Goal: Task Accomplishment & Management: Use online tool/utility

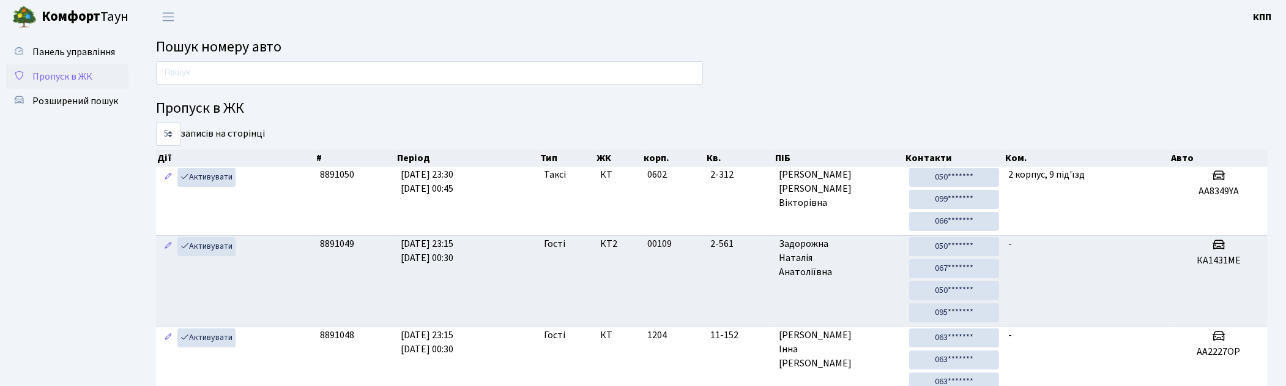
click at [100, 84] on link "Пропуск в ЖК" at bounding box center [67, 76] width 122 height 24
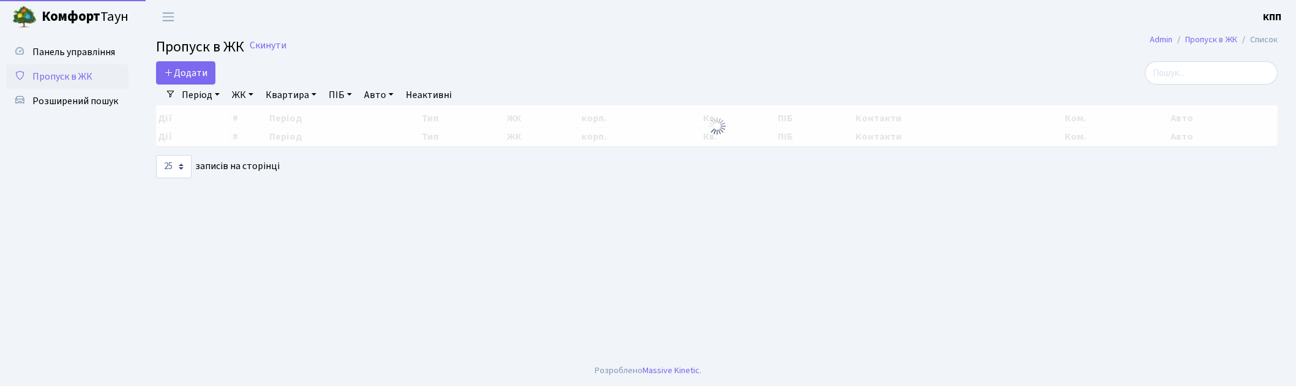
select select "25"
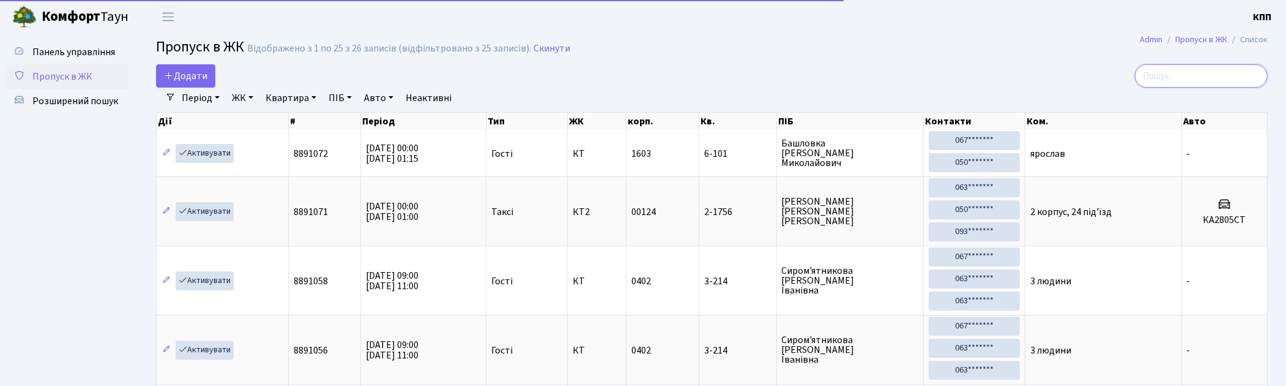
click at [1214, 66] on input "search" at bounding box center [1201, 75] width 133 height 23
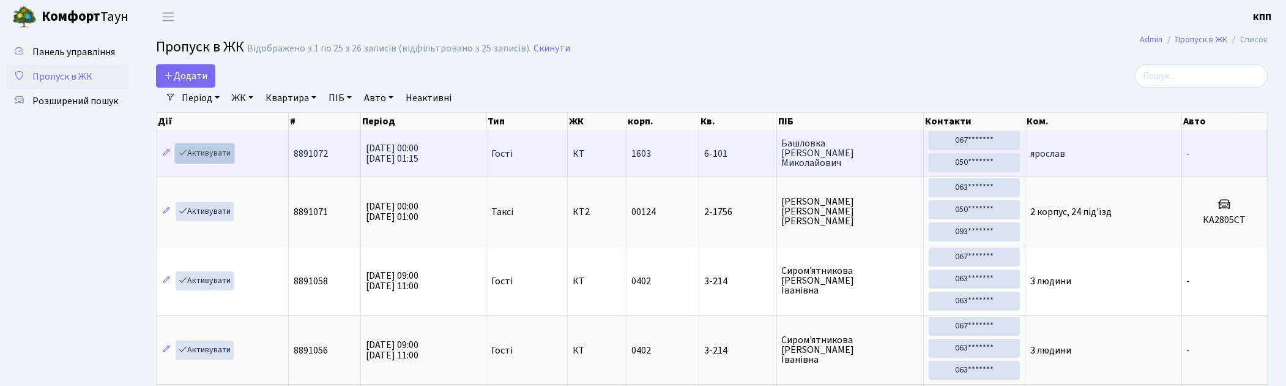
click at [207, 151] on link "Активувати" at bounding box center [205, 153] width 58 height 19
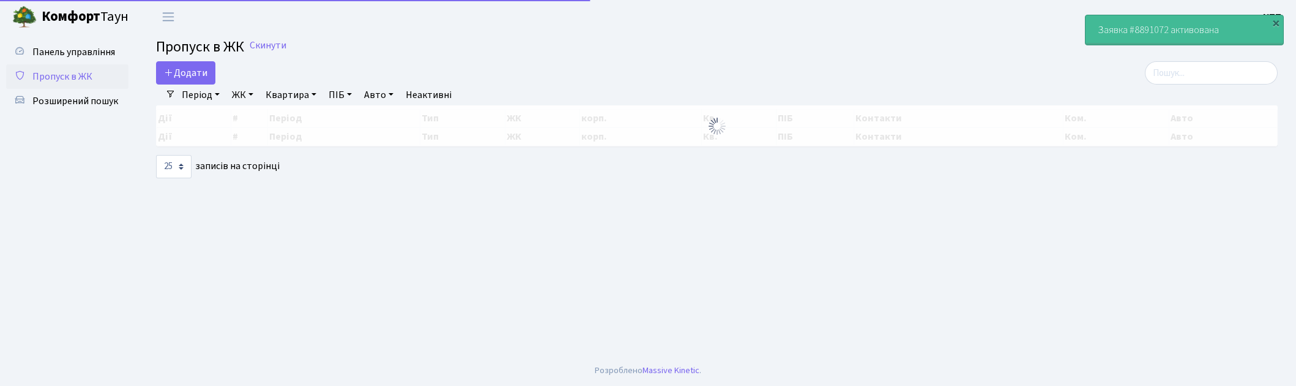
select select "25"
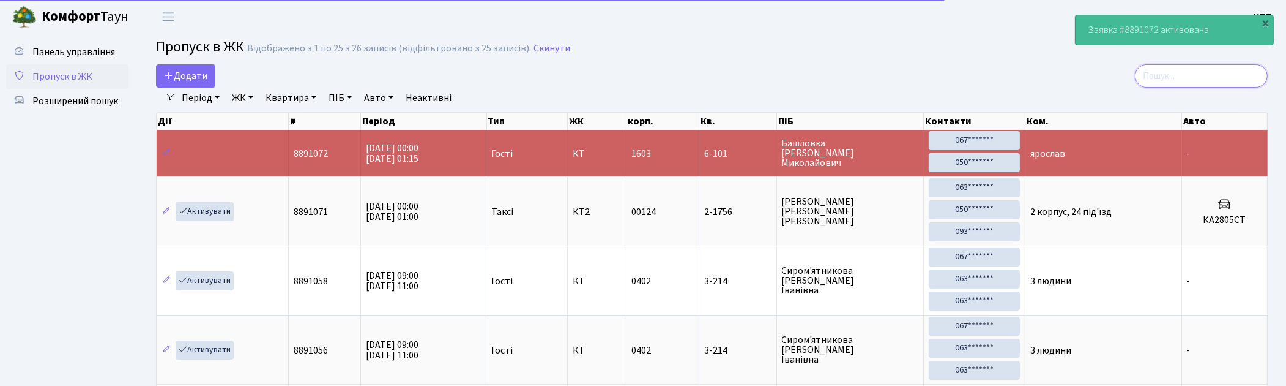
drag, startPoint x: 1221, startPoint y: 86, endPoint x: 1220, endPoint y: 75, distance: 11.0
click at [1221, 78] on input "search" at bounding box center [1201, 75] width 133 height 23
click at [1210, 64] on input "search" at bounding box center [1201, 75] width 133 height 23
